Goal: Navigation & Orientation: Find specific page/section

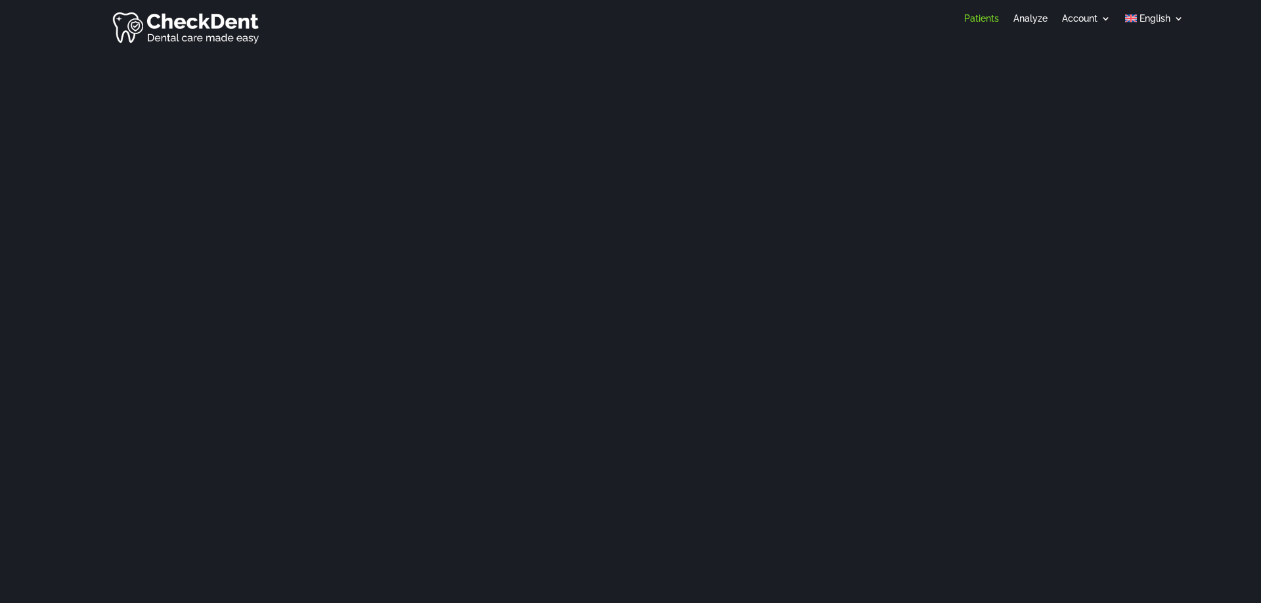
click at [403, 29] on div "Patients Analyze Account Profile Customize Report Logout English Deutsch" at bounding box center [630, 27] width 1261 height 50
